Goal: Transaction & Acquisition: Purchase product/service

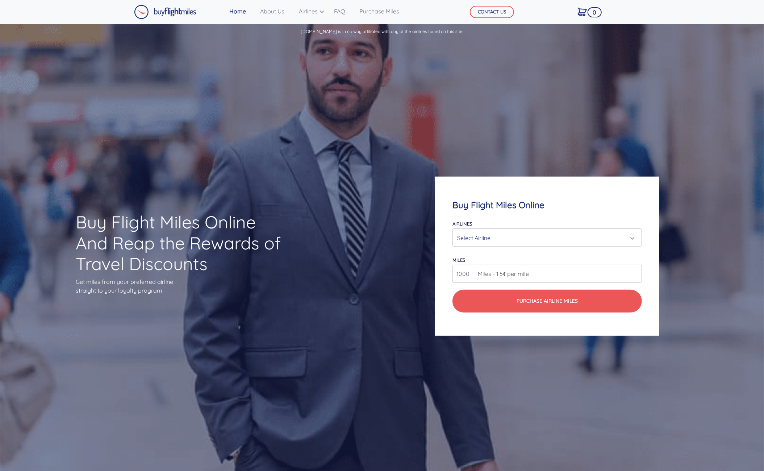
click at [518, 235] on div "Select Airline" at bounding box center [545, 238] width 176 height 14
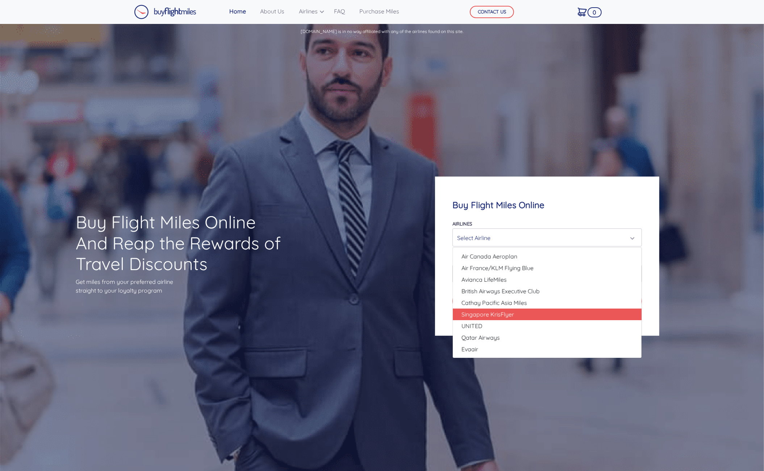
scroll to position [36, 0]
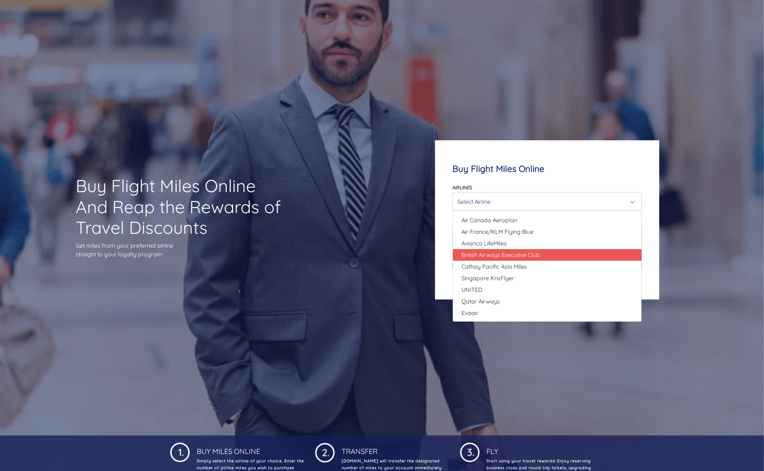
click at [522, 254] on span "British Airways Executive Club" at bounding box center [501, 254] width 78 height 9
select select "British Airways Executive Club"
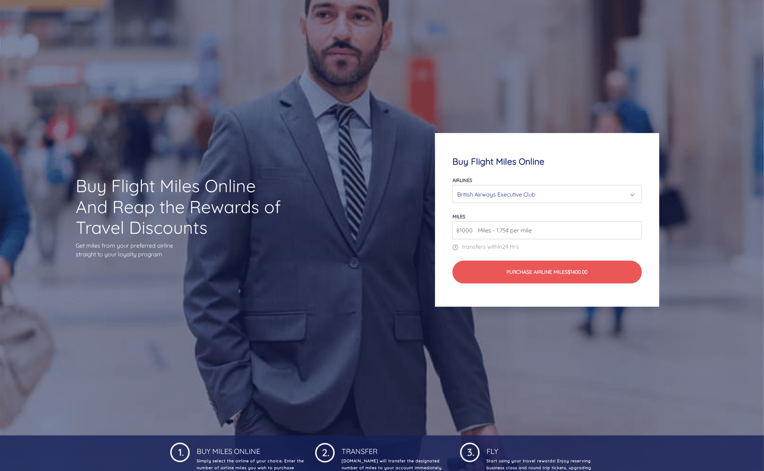
click at [635, 229] on input "81000" at bounding box center [546, 230] width 189 height 18
click at [635, 229] on input "82000" at bounding box center [546, 230] width 189 height 18
click at [635, 229] on input "83000" at bounding box center [546, 230] width 189 height 18
click at [635, 229] on input "84000" at bounding box center [546, 230] width 189 height 18
click at [635, 229] on input "85000" at bounding box center [546, 230] width 189 height 18
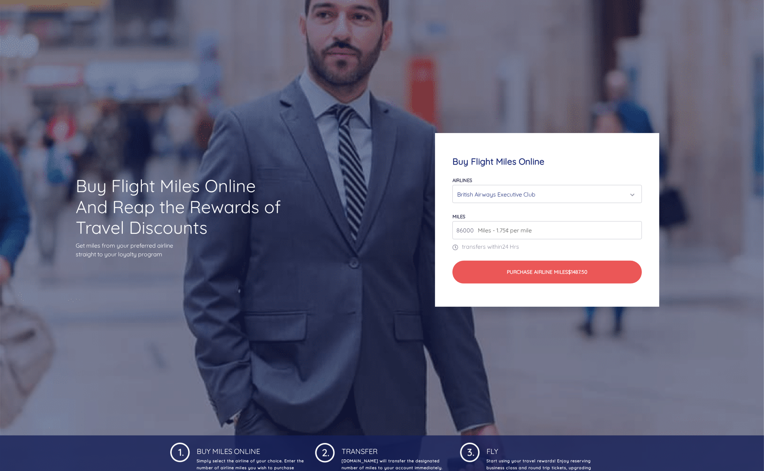
click at [635, 229] on input "86000" at bounding box center [546, 230] width 189 height 18
click at [635, 229] on input "107000" at bounding box center [546, 230] width 189 height 18
click at [635, 229] on input "108000" at bounding box center [546, 230] width 189 height 18
type input "109000"
click at [635, 229] on input "109000" at bounding box center [546, 230] width 189 height 18
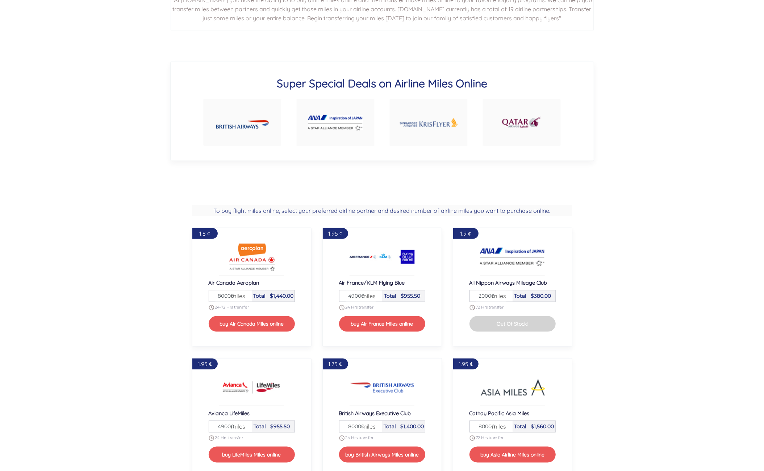
scroll to position [652, 0]
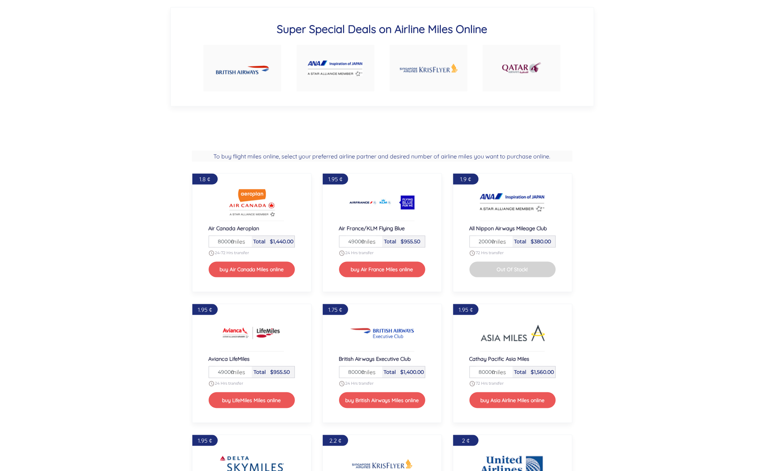
drag, startPoint x: 220, startPoint y: 239, endPoint x: 254, endPoint y: 240, distance: 34.1
click at [254, 240] on div "Miles 80000 miles Total $1,440.00" at bounding box center [252, 241] width 86 height 12
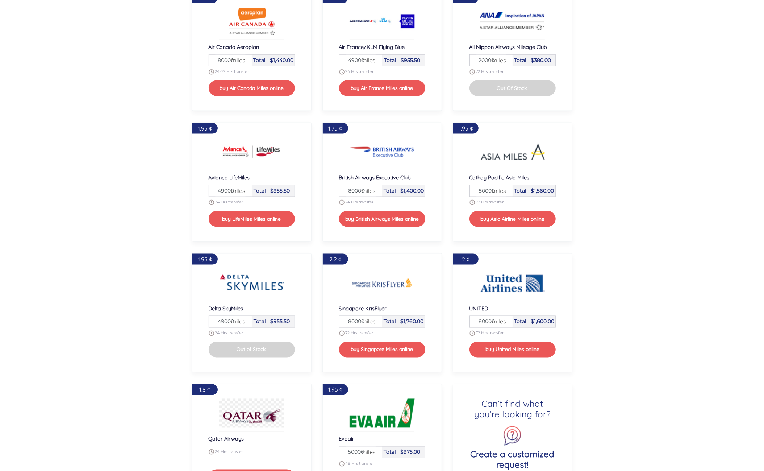
click at [221, 321] on input "49000" at bounding box center [230, 321] width 32 height 11
drag, startPoint x: 216, startPoint y: 321, endPoint x: 256, endPoint y: 320, distance: 39.9
click at [256, 320] on div "Miles 49000 miles Total $955.50" at bounding box center [252, 322] width 86 height 12
type input "6"
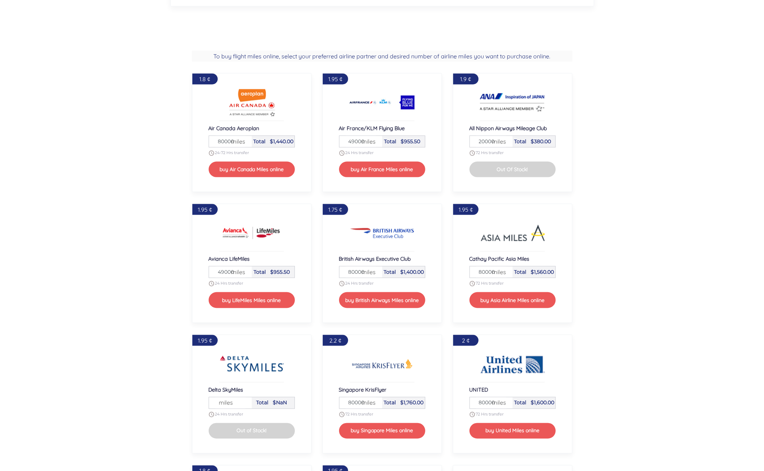
scroll to position [725, 0]
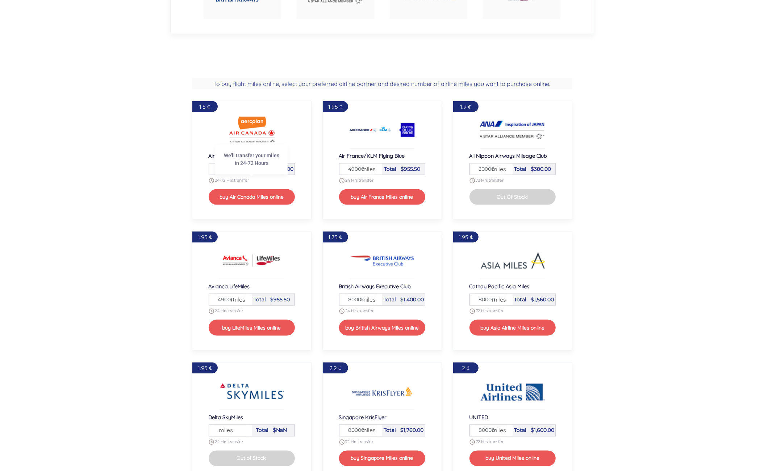
drag, startPoint x: 214, startPoint y: 170, endPoint x: 274, endPoint y: 179, distance: 60.4
click at [274, 179] on div "Air Canada Aeroplan Miles 80000 miles Total $1,440.00 24-72 Hrs transfer buy Ai…" at bounding box center [252, 178] width 86 height 53
type input "234000"
click at [132, 176] on section "To buy flight miles online, select your preferred airline partner and desired n…" at bounding box center [382, 352] width 764 height 571
